Goal: Information Seeking & Learning: Learn about a topic

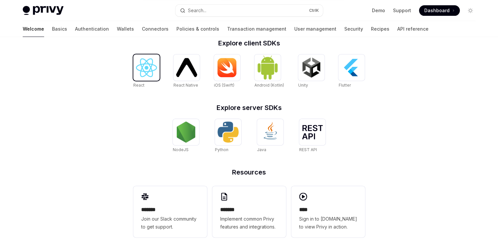
scroll to position [280, 0]
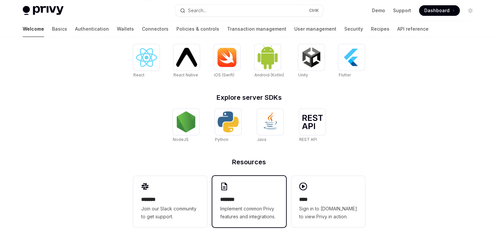
click at [241, 200] on h2 "*******" at bounding box center [249, 199] width 58 height 8
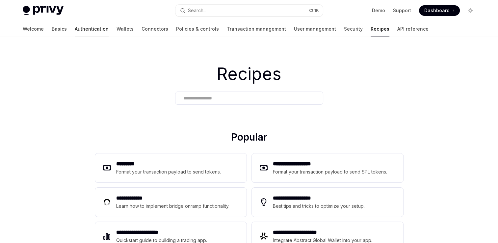
click at [75, 30] on link "Authentication" at bounding box center [92, 29] width 34 height 16
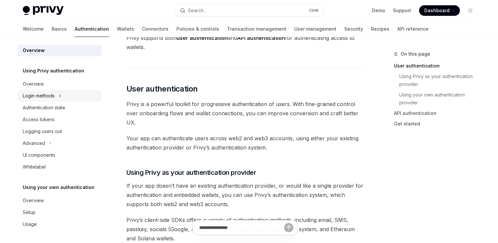
scroll to position [99, 0]
click at [52, 30] on link "Basics" at bounding box center [59, 29] width 15 height 16
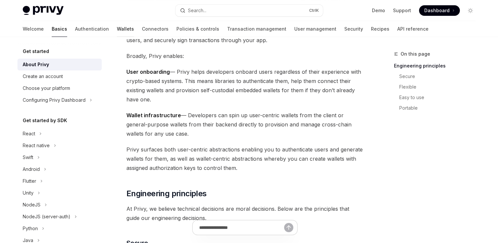
click at [117, 28] on link "Wallets" at bounding box center [125, 29] width 17 height 16
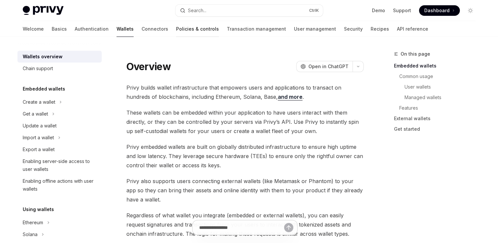
click at [176, 30] on link "Policies & controls" at bounding box center [197, 29] width 43 height 16
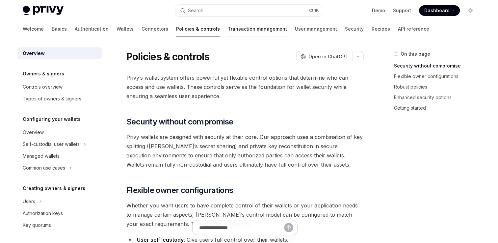
click at [228, 28] on link "Transaction management" at bounding box center [257, 29] width 59 height 16
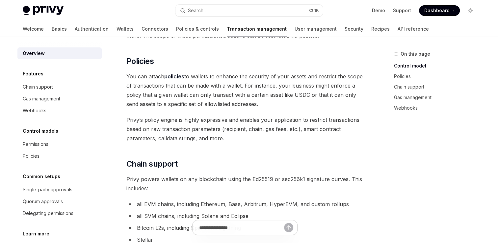
scroll to position [160, 0]
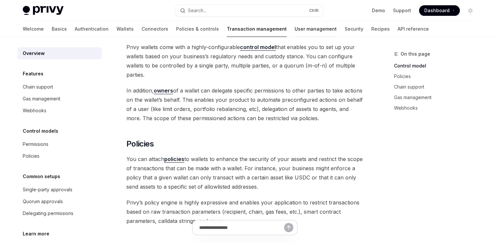
click at [294, 31] on link "User management" at bounding box center [315, 29] width 42 height 16
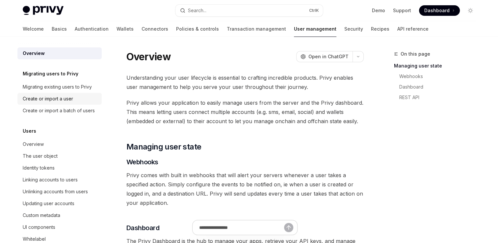
click at [68, 102] on div "Create or import a user" at bounding box center [48, 99] width 50 height 8
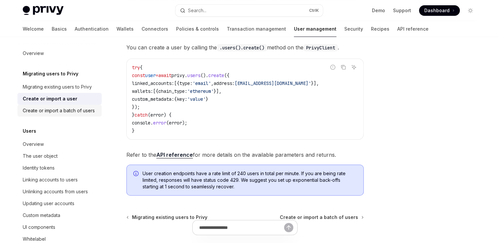
scroll to position [115, 0]
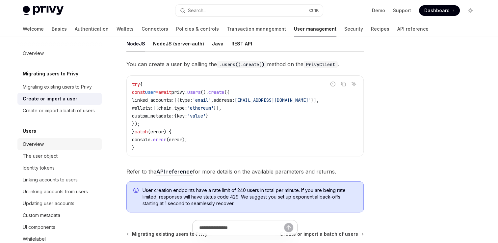
click at [44, 148] on div "Overview" at bounding box center [60, 144] width 75 height 8
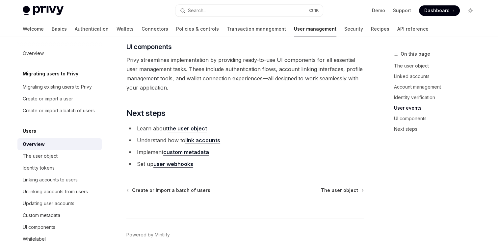
scroll to position [724, 0]
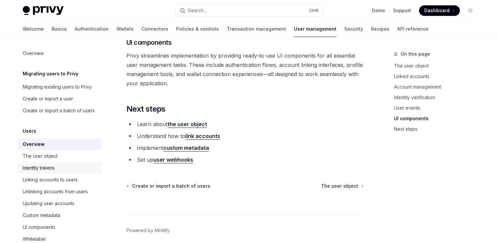
click at [43, 172] on div "Identity tokens" at bounding box center [39, 168] width 32 height 8
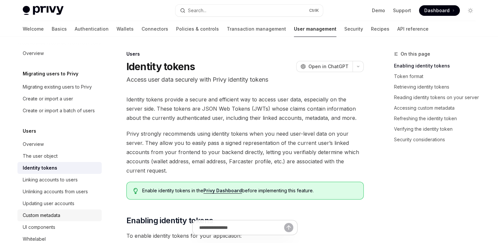
click at [52, 219] on div "Custom metadata" at bounding box center [41, 215] width 37 height 8
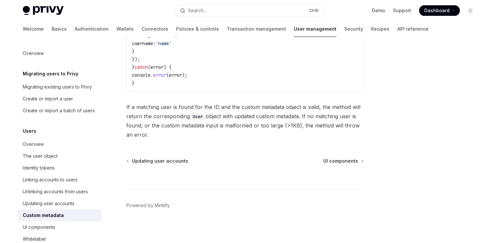
scroll to position [175, 0]
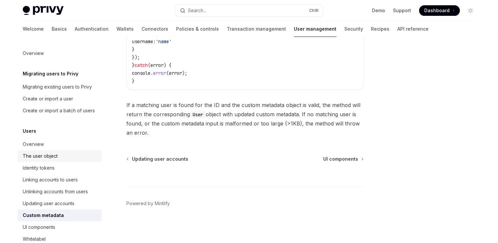
click at [50, 160] on div "The user object" at bounding box center [40, 156] width 35 height 8
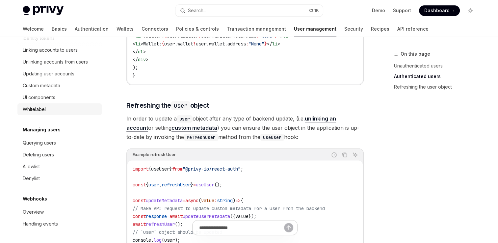
scroll to position [137, 0]
click at [43, 90] on link "Custom metadata" at bounding box center [59, 86] width 84 height 12
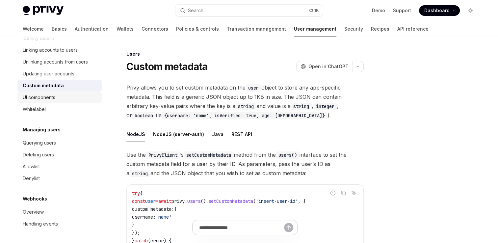
click at [43, 101] on div "UI components" at bounding box center [39, 97] width 33 height 8
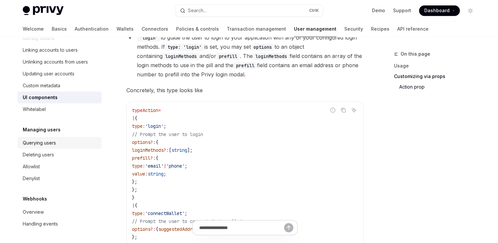
scroll to position [1098, 0]
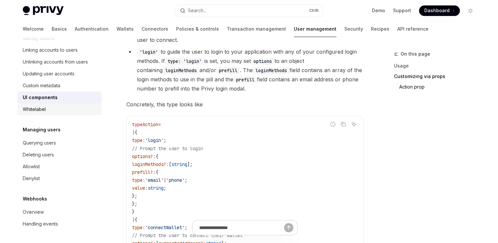
click at [38, 109] on div "Whitelabel" at bounding box center [34, 109] width 23 height 8
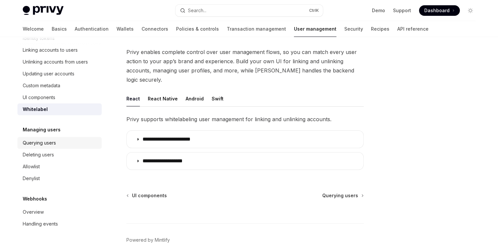
scroll to position [63, 0]
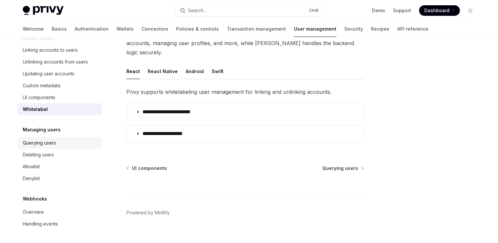
click at [45, 140] on div "Querying users" at bounding box center [39, 143] width 33 height 8
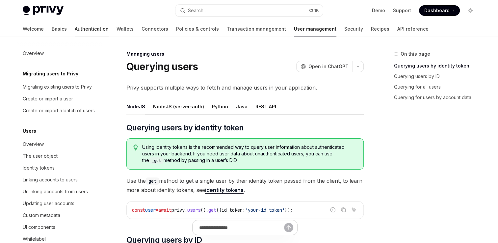
click at [75, 29] on link "Authentication" at bounding box center [92, 29] width 34 height 16
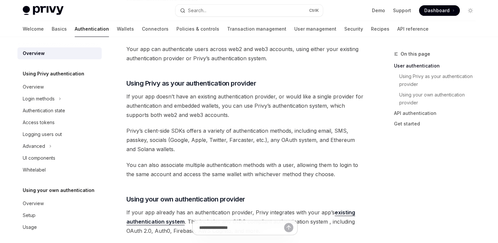
scroll to position [197, 0]
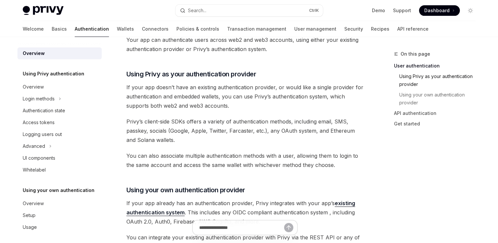
click at [430, 76] on link "Using Privy as your authentication provider" at bounding box center [437, 80] width 87 height 18
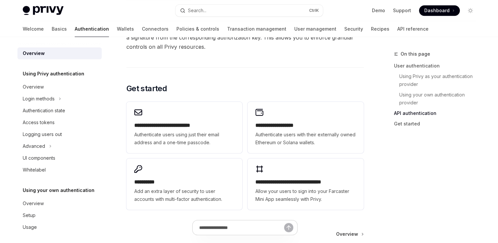
scroll to position [545, 0]
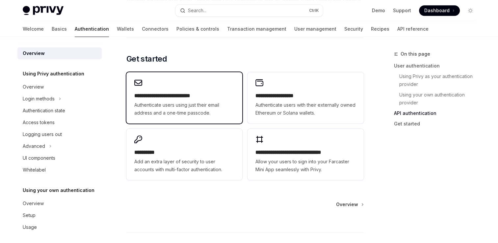
click at [204, 117] on div "**********" at bounding box center [184, 97] width 116 height 51
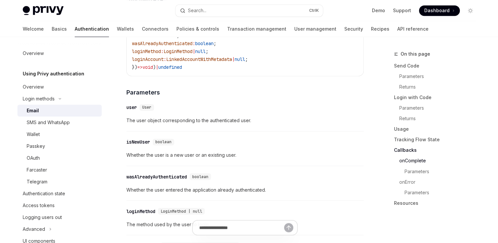
scroll to position [943, 0]
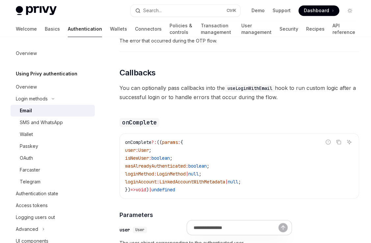
type textarea "*"
